Goal: Task Accomplishment & Management: Use online tool/utility

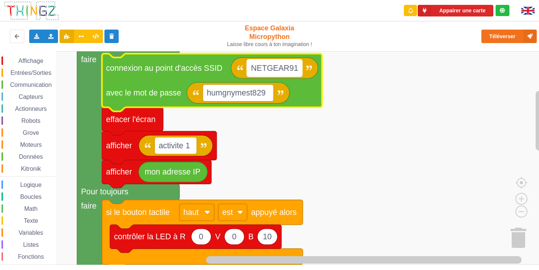
click at [290, 69] on text "NETGEAR91" at bounding box center [274, 68] width 47 height 9
click at [294, 69] on input "NETGEAR91" at bounding box center [274, 67] width 55 height 17
type input "NETGEAR38"
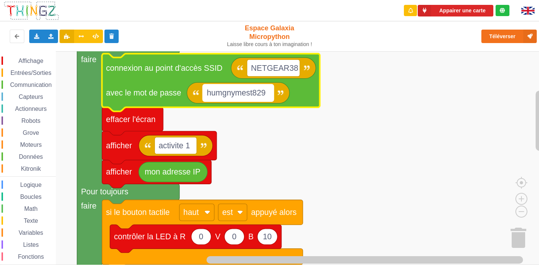
click at [244, 93] on text "humgnymest829" at bounding box center [236, 92] width 59 height 9
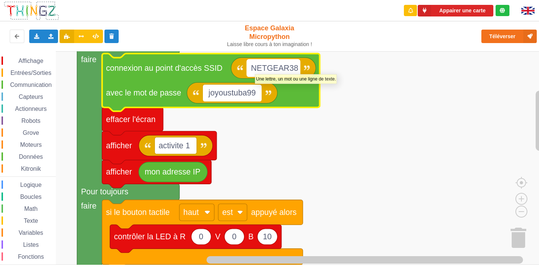
type input "joyoustuba995"
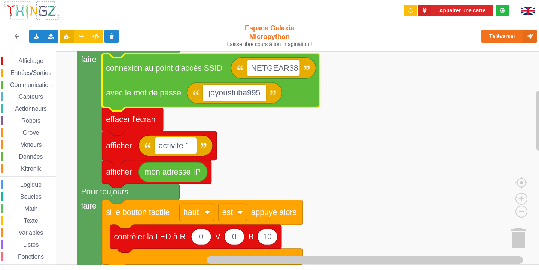
click at [357, 126] on rect "Espace de travail de Blocky" at bounding box center [272, 157] width 544 height 213
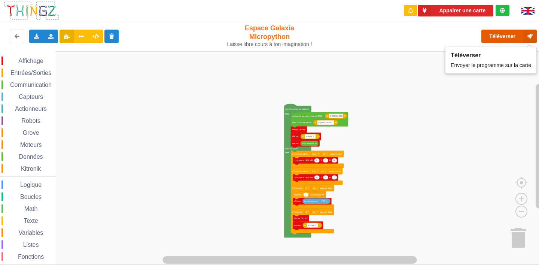
click at [499, 36] on button "Téléverser" at bounding box center [508, 36] width 55 height 13
click at [503, 31] on button "Téléverser" at bounding box center [508, 36] width 55 height 13
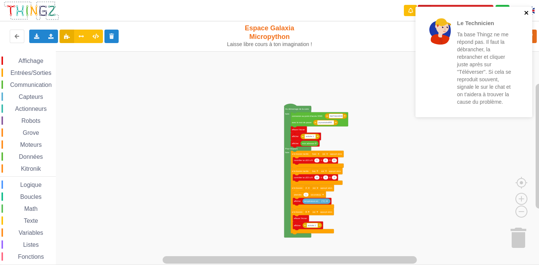
click at [527, 13] on icon "close" at bounding box center [526, 13] width 5 height 6
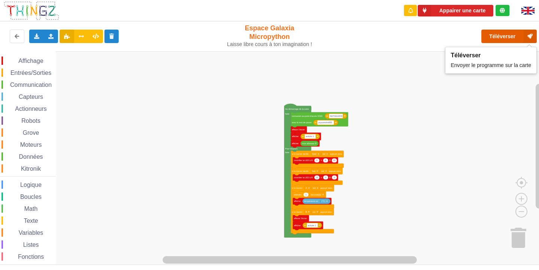
click at [506, 32] on button "Téléverser" at bounding box center [508, 36] width 55 height 13
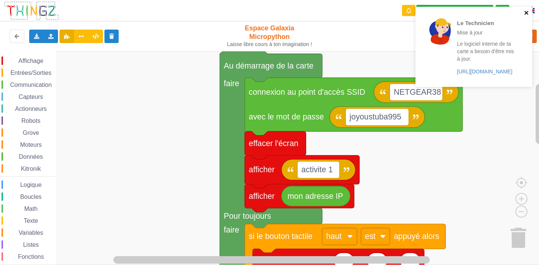
click at [525, 12] on icon "close" at bounding box center [526, 13] width 5 height 6
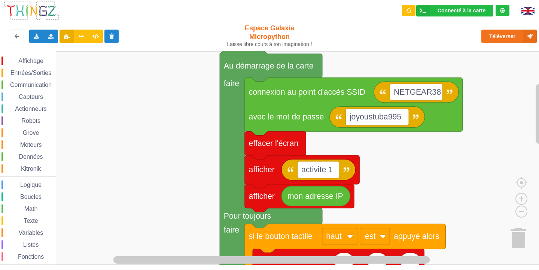
click at [525, 12] on div "Le Technicien Mise à jour Le logiciel interne de ta carte a besoin d'être mis à…" at bounding box center [474, 49] width 120 height 88
click at [527, 9] on img at bounding box center [527, 11] width 13 height 8
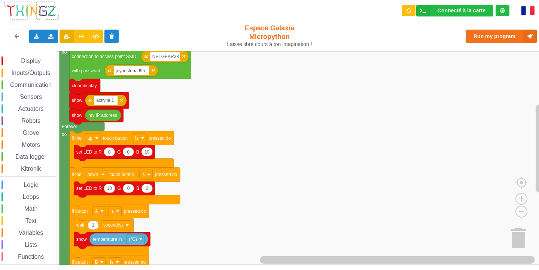
click at [533, 13] on img at bounding box center [527, 10] width 13 height 9
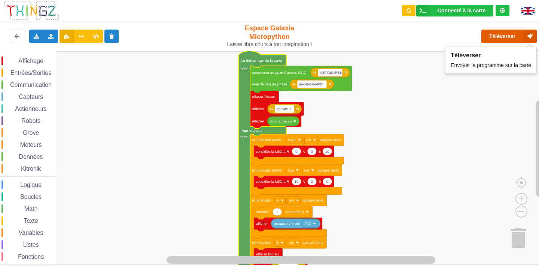
click at [489, 33] on button "Téléverser" at bounding box center [508, 36] width 55 height 13
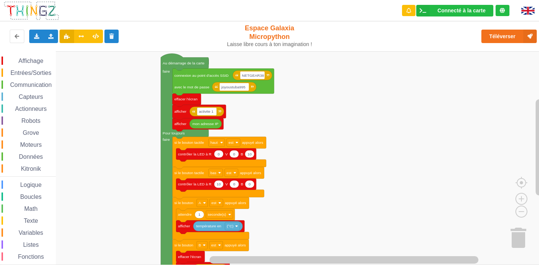
click at [327, 172] on div "Affichage Entrées/Sorties Communication Capteurs Actionneurs Robots Grove Moteu…" at bounding box center [272, 157] width 544 height 213
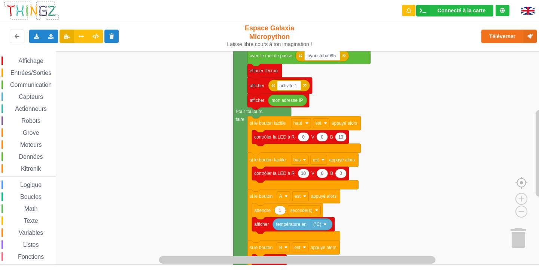
click at [522, 182] on image "Espace de travail de Blocky" at bounding box center [533, 165] width 36 height 46
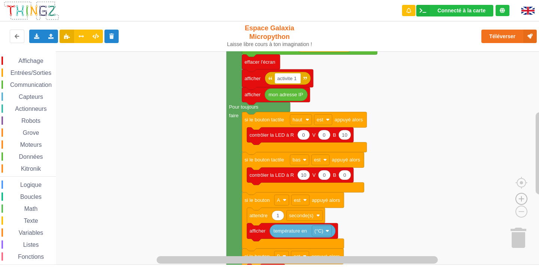
click at [519, 201] on image "Espace de travail de Blocky" at bounding box center [521, 181] width 36 height 46
click at [520, 211] on image "Espace de travail de Blocky" at bounding box center [509, 194] width 36 height 46
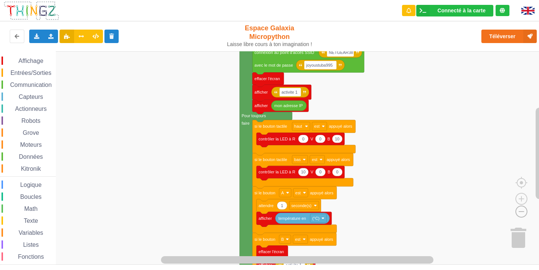
click at [520, 211] on image "Espace de travail de Blocky" at bounding box center [509, 194] width 36 height 46
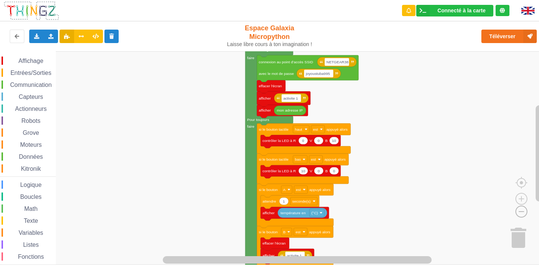
click at [520, 211] on image "Espace de travail de Blocky" at bounding box center [509, 194] width 36 height 46
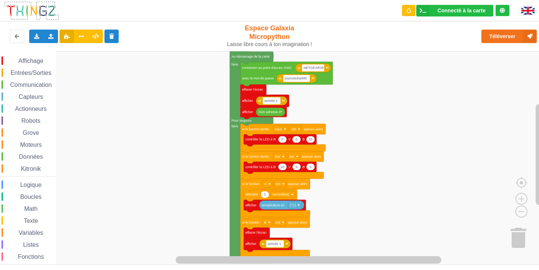
click at [411, 177] on div "Affichage Entrées/Sorties Communication Capteurs Actionneurs Robots Grove Moteu…" at bounding box center [272, 157] width 544 height 213
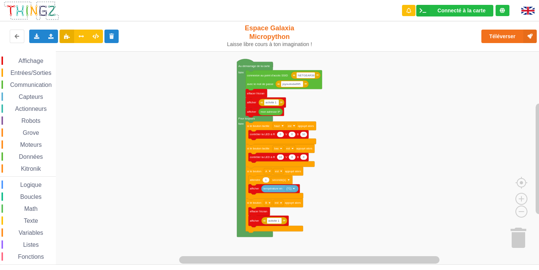
click at [392, 178] on div "Affichage Entrées/Sorties Communication Capteurs Actionneurs Robots Grove Moteu…" at bounding box center [272, 157] width 544 height 213
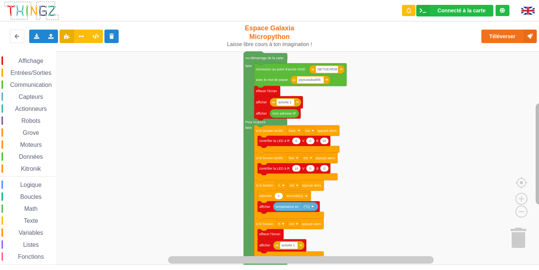
click at [534, 171] on div "Affichage Entrées/Sorties Communication Capteurs Actionneurs Robots Grove Moteu…" at bounding box center [272, 157] width 544 height 213
click at [78, 41] on button at bounding box center [81, 36] width 15 height 13
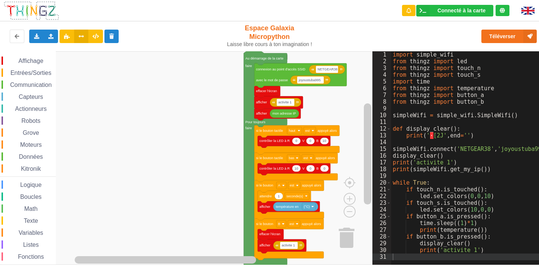
click at [78, 41] on button at bounding box center [81, 36] width 15 height 13
click at [96, 112] on rect "Espace de travail de Blocky" at bounding box center [186, 157] width 372 height 213
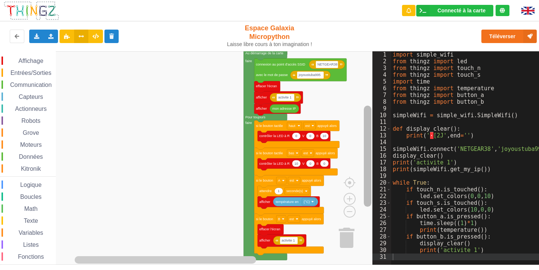
click at [372, 164] on g "Espace de travail de Blocky" at bounding box center [367, 154] width 9 height 204
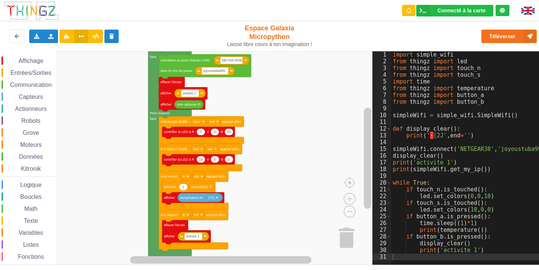
click at [122, 102] on rect "Espace de travail de Blocky" at bounding box center [186, 157] width 372 height 213
click at [85, 33] on button at bounding box center [81, 36] width 15 height 13
click at [85, 34] on button at bounding box center [81, 36] width 15 height 13
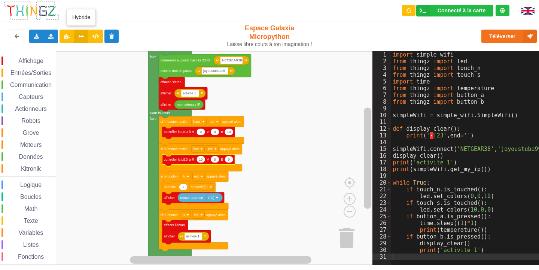
click at [85, 34] on button at bounding box center [81, 36] width 15 height 13
click at [70, 37] on icon at bounding box center [67, 36] width 6 height 4
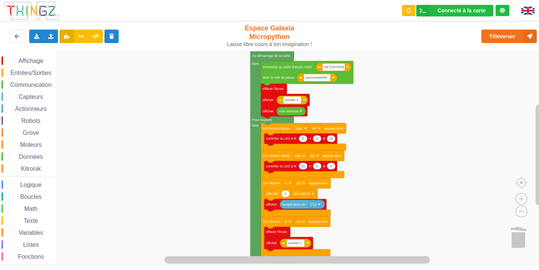
click at [370, 168] on div "Affichage Entrées/Sorties Communication Capteurs Actionneurs Robots Grove Moteu…" at bounding box center [272, 157] width 544 height 213
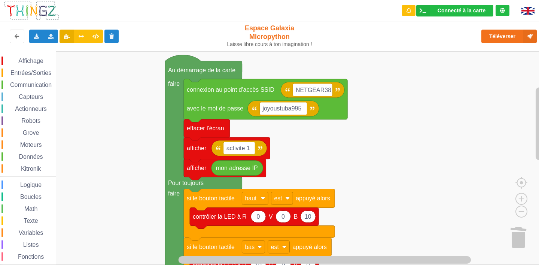
click at [356, 184] on div "Affichage Entrées/Sorties Communication Capteurs Actionneurs Robots Grove Moteu…" at bounding box center [272, 157] width 544 height 213
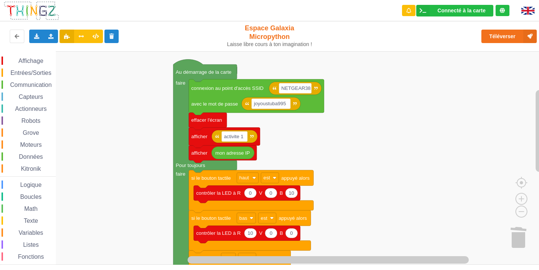
click at [343, 154] on div "Affichage Entrées/Sorties Communication Capteurs Actionneurs Robots Grove Moteu…" at bounding box center [272, 157] width 544 height 213
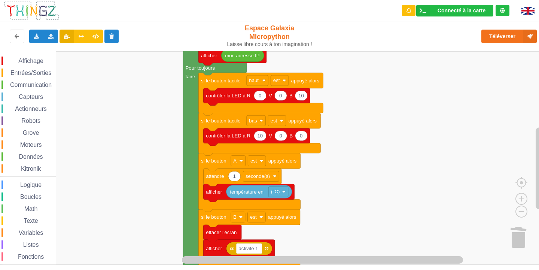
click at [370, 102] on div "Affichage Entrées/Sorties Communication Capteurs Actionneurs Robots Grove Moteu…" at bounding box center [272, 157] width 544 height 213
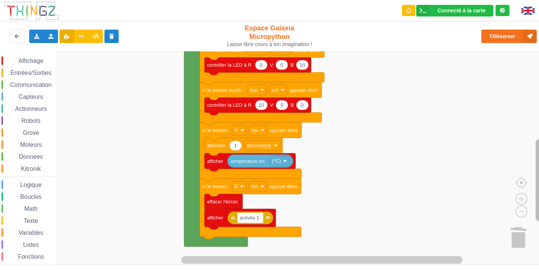
click at [538, 167] on rect "Espace de travail de Blocky" at bounding box center [538, 180] width 7 height 82
